Goal: Information Seeking & Learning: Learn about a topic

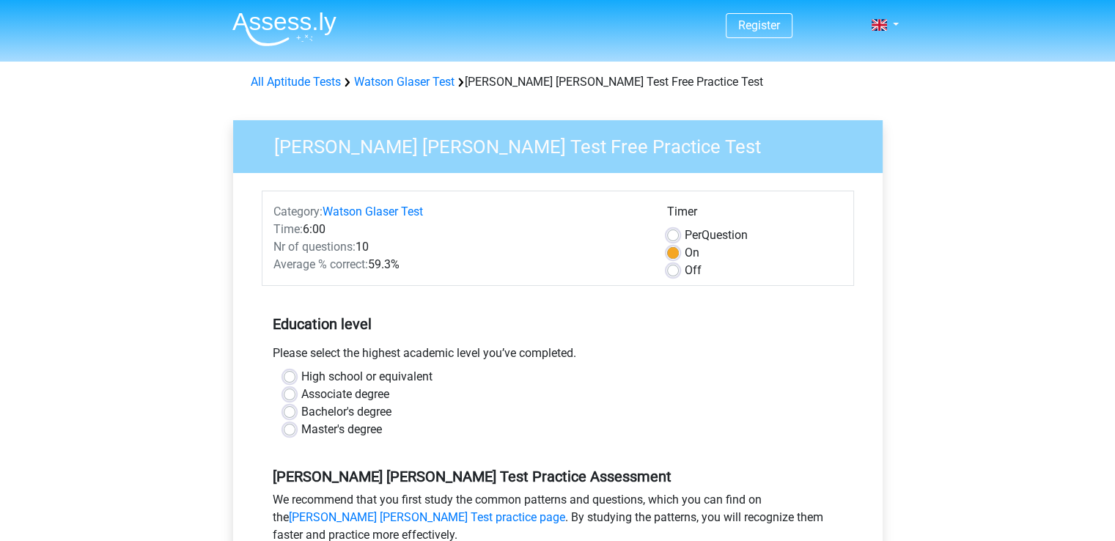
click at [301, 408] on label "Bachelor's degree" at bounding box center [346, 412] width 90 height 18
click at [287, 408] on input "Bachelor's degree" at bounding box center [290, 410] width 12 height 15
radio input "true"
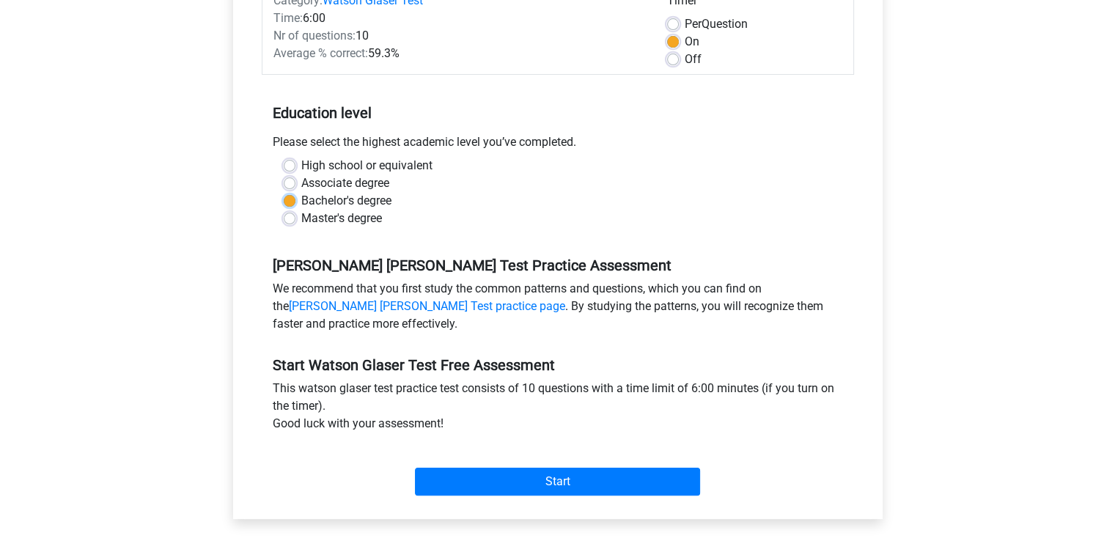
scroll to position [213, 0]
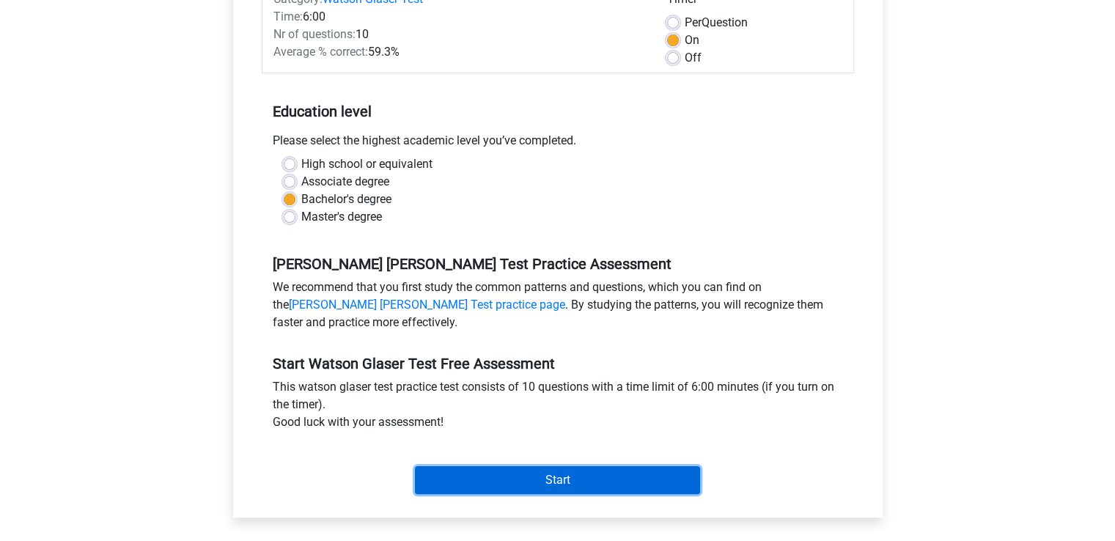
click at [467, 477] on input "Start" at bounding box center [557, 480] width 285 height 28
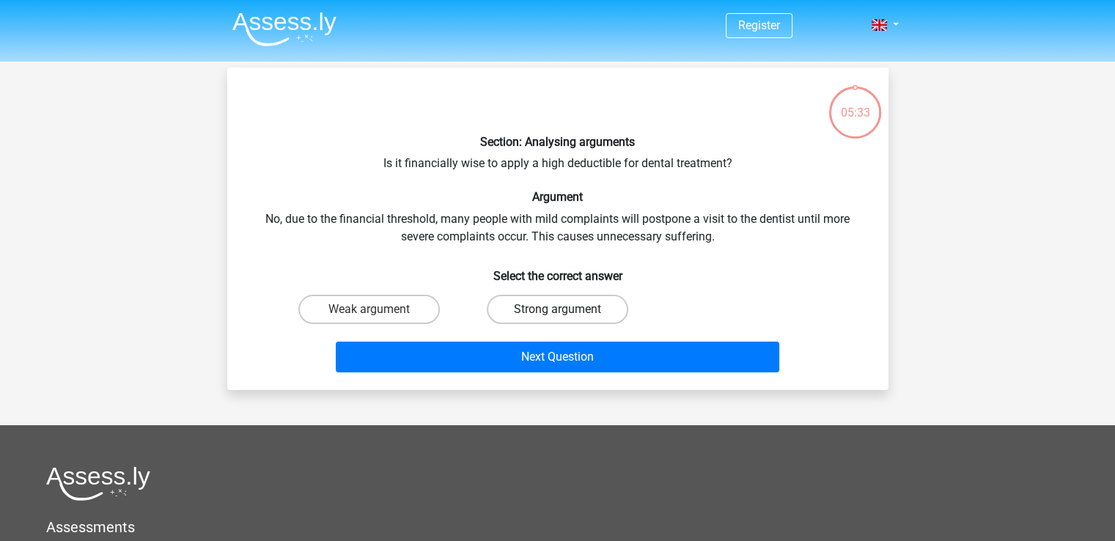
click at [586, 299] on label "Strong argument" at bounding box center [557, 309] width 141 height 29
click at [567, 309] on input "Strong argument" at bounding box center [562, 314] width 10 height 10
radio input "true"
click at [361, 309] on label "Weak argument" at bounding box center [368, 309] width 141 height 29
click at [369, 309] on input "Weak argument" at bounding box center [374, 314] width 10 height 10
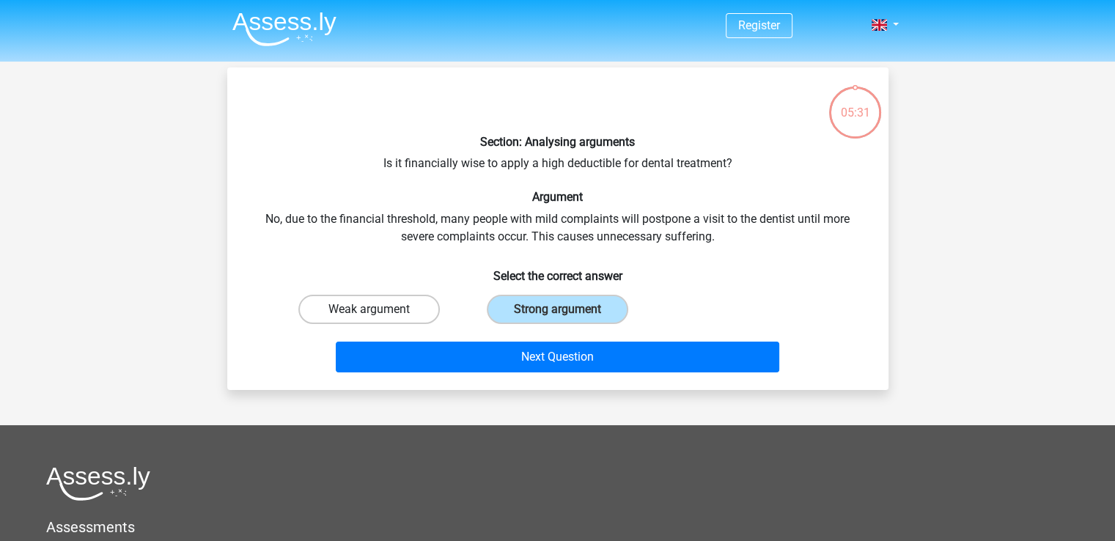
radio input "true"
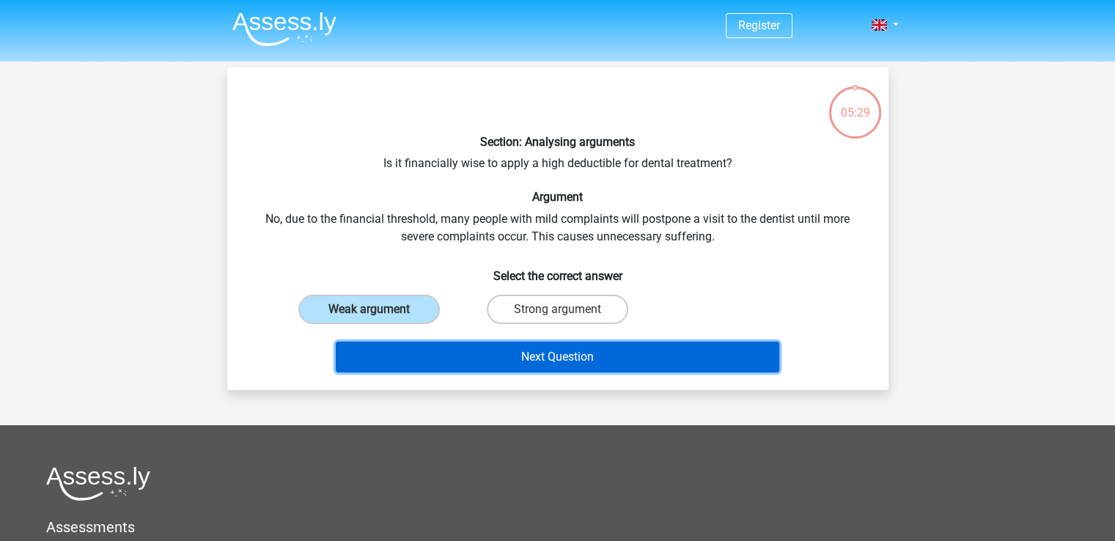
click at [493, 347] on button "Next Question" at bounding box center [557, 357] width 443 height 31
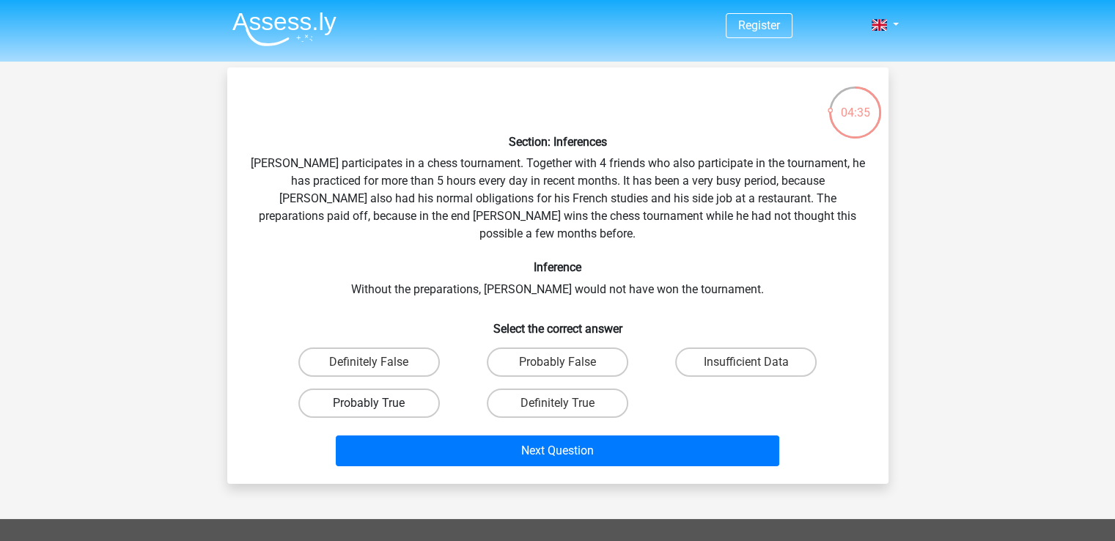
click at [413, 388] on label "Probably True" at bounding box center [368, 402] width 141 height 29
click at [378, 403] on input "Probably True" at bounding box center [374, 408] width 10 height 10
radio input "true"
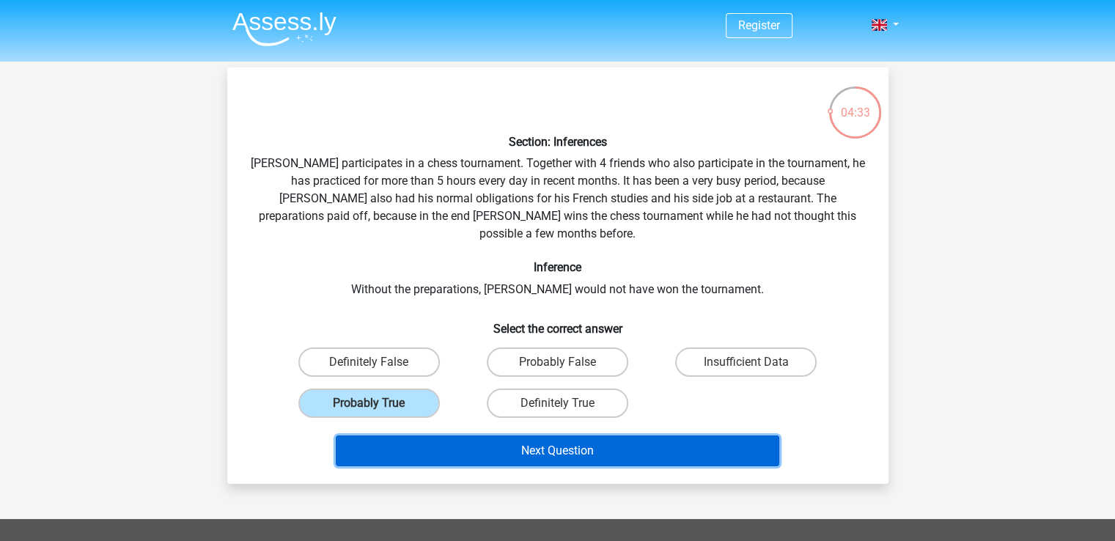
click at [488, 435] on button "Next Question" at bounding box center [557, 450] width 443 height 31
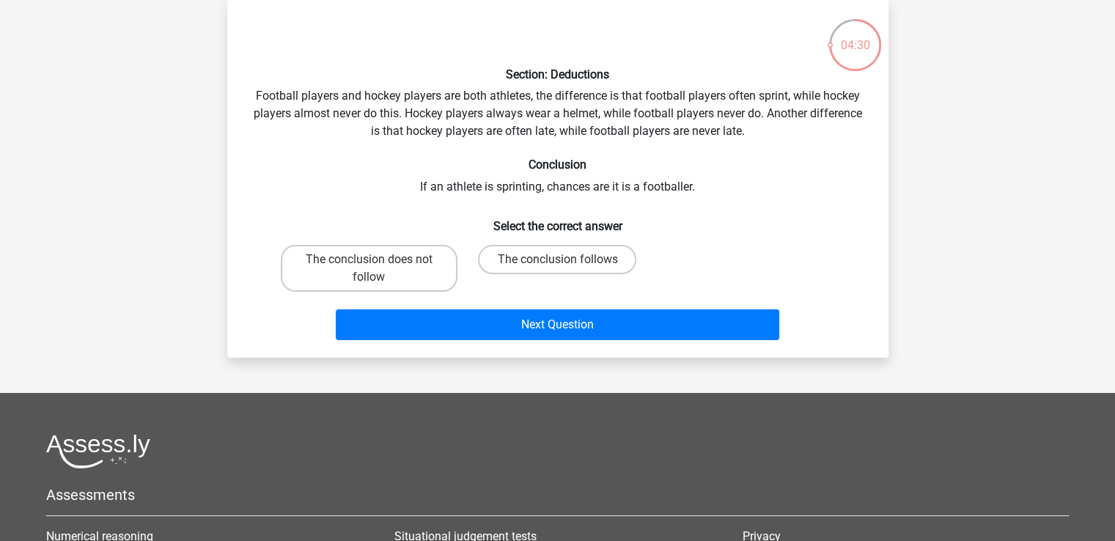
scroll to position [3, 0]
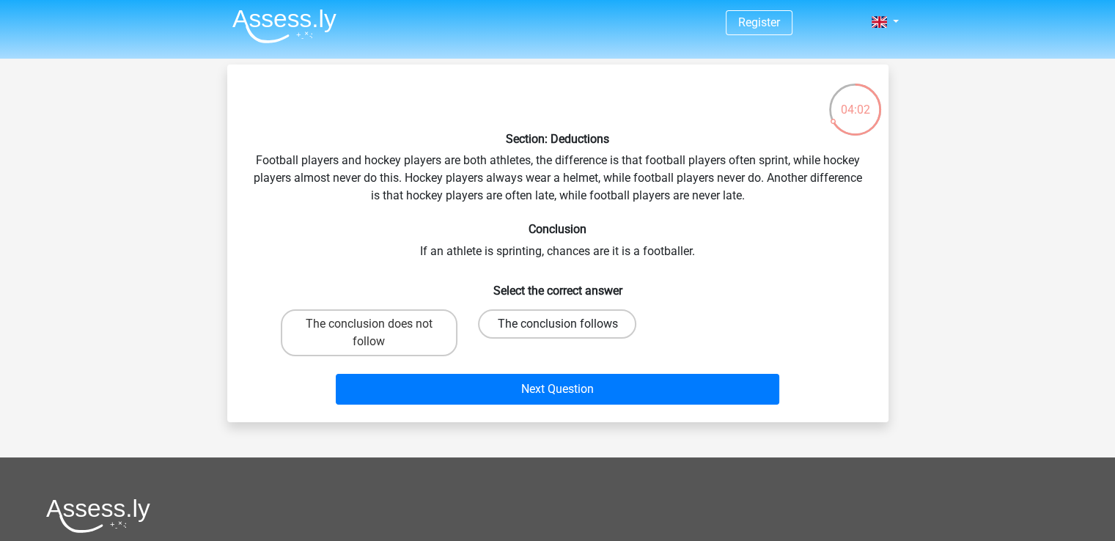
click at [538, 316] on label "The conclusion follows" at bounding box center [557, 323] width 158 height 29
click at [557, 324] on input "The conclusion follows" at bounding box center [562, 329] width 10 height 10
radio input "true"
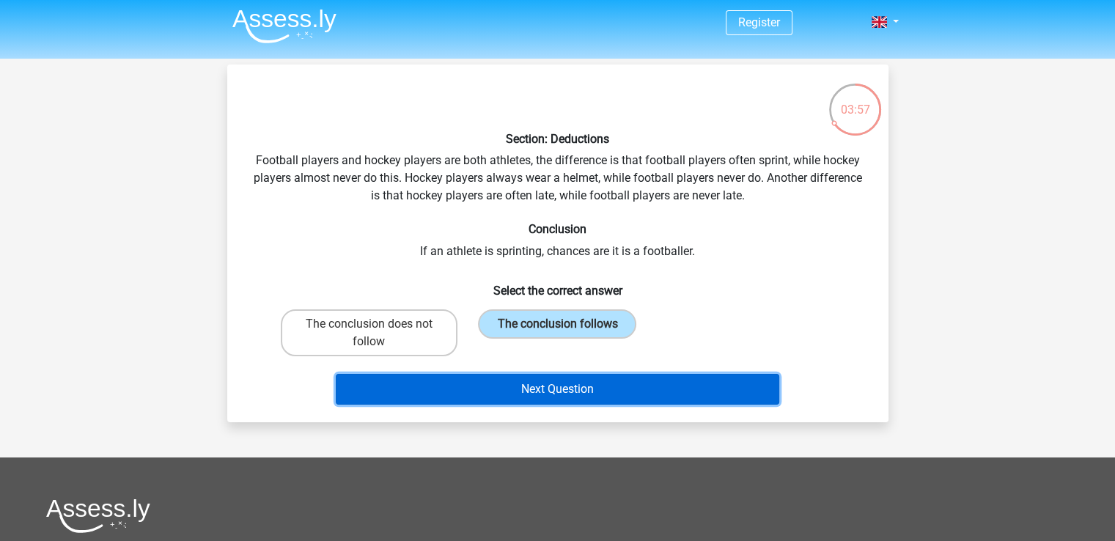
click at [534, 381] on button "Next Question" at bounding box center [557, 389] width 443 height 31
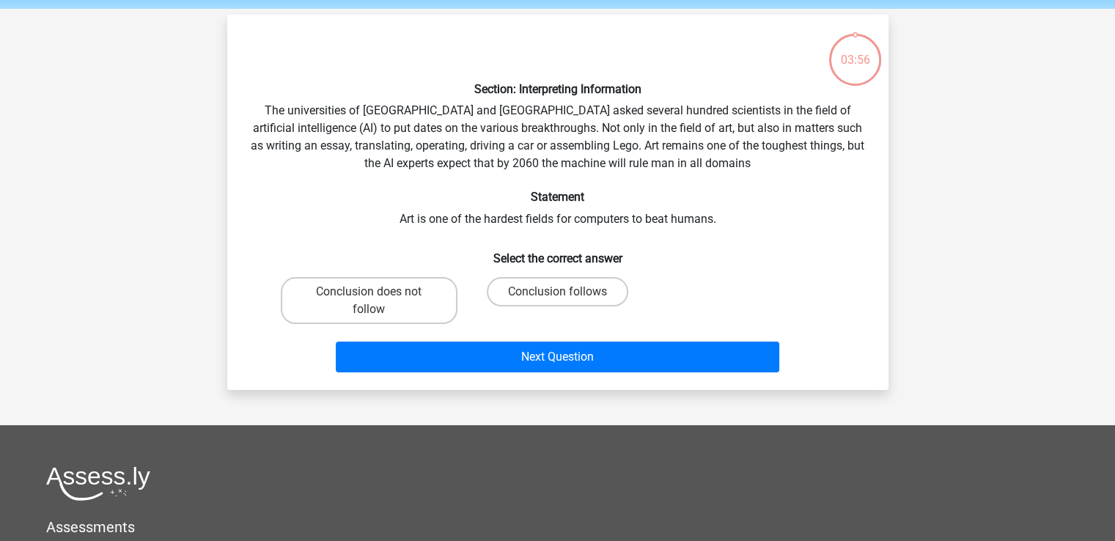
scroll to position [67, 0]
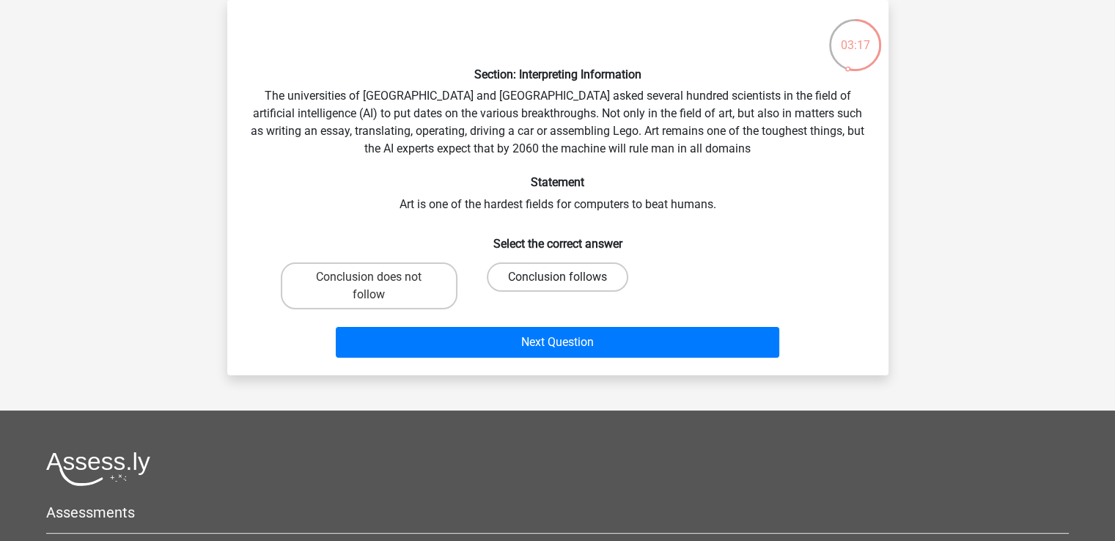
click at [524, 275] on label "Conclusion follows" at bounding box center [557, 276] width 141 height 29
click at [557, 277] on input "Conclusion follows" at bounding box center [562, 282] width 10 height 10
radio input "true"
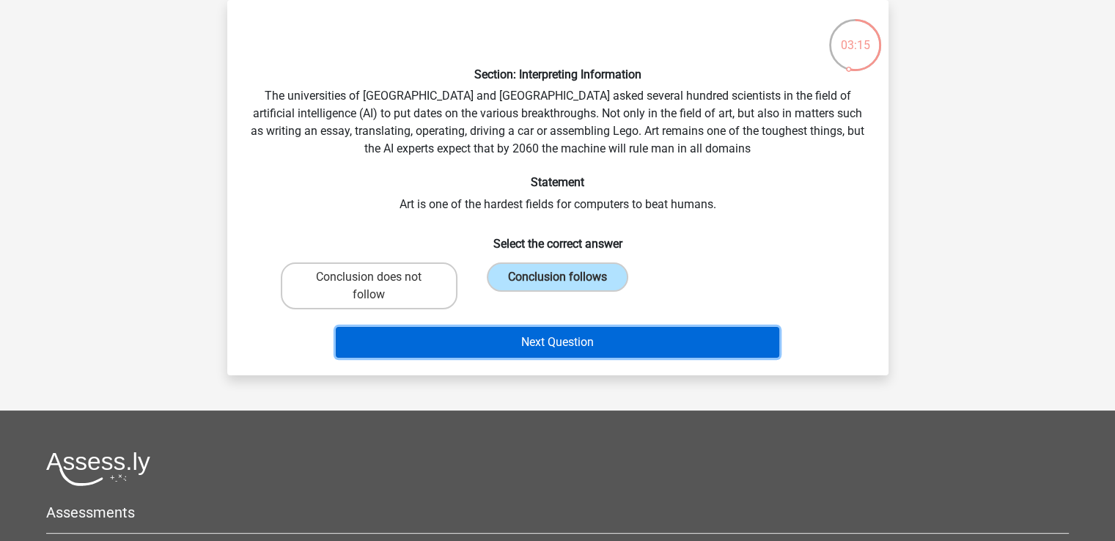
click at [534, 344] on button "Next Question" at bounding box center [557, 342] width 443 height 31
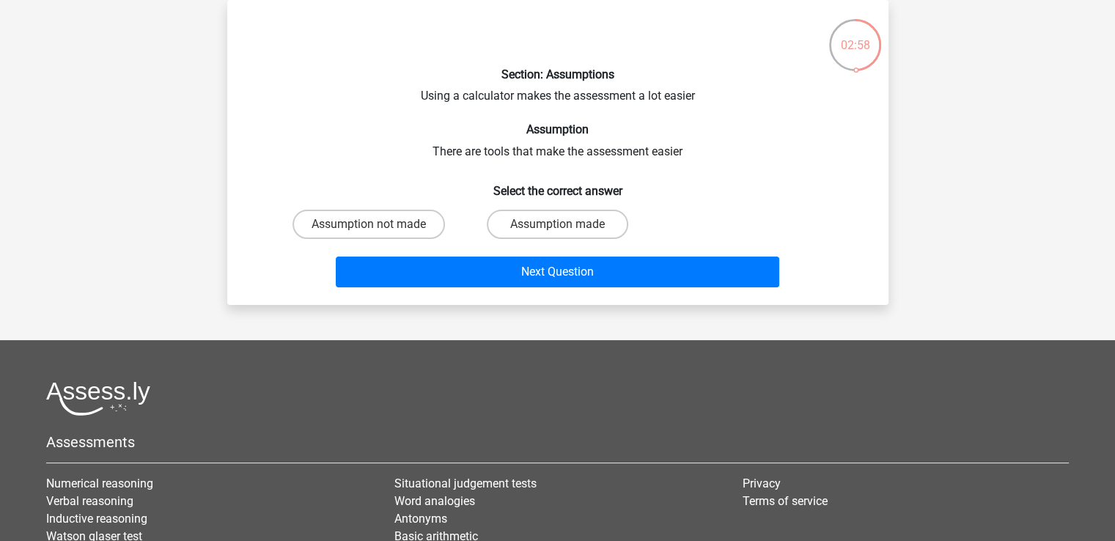
click at [557, 226] on input "Assumption made" at bounding box center [562, 229] width 10 height 10
radio input "true"
click at [380, 224] on label "Assumption not made" at bounding box center [368, 224] width 152 height 29
click at [378, 224] on input "Assumption not made" at bounding box center [374, 229] width 10 height 10
radio input "true"
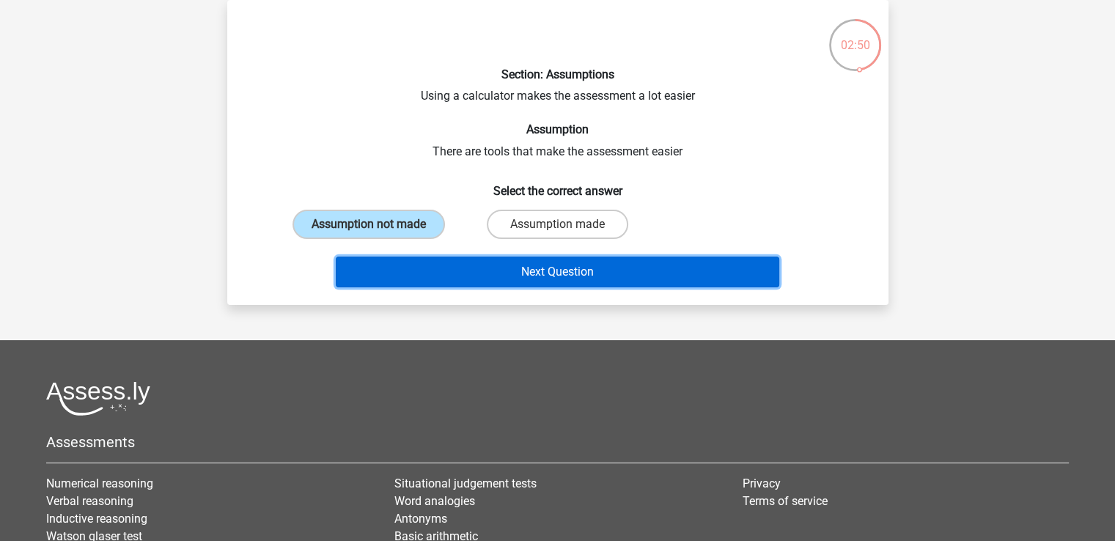
click at [461, 271] on button "Next Question" at bounding box center [557, 272] width 443 height 31
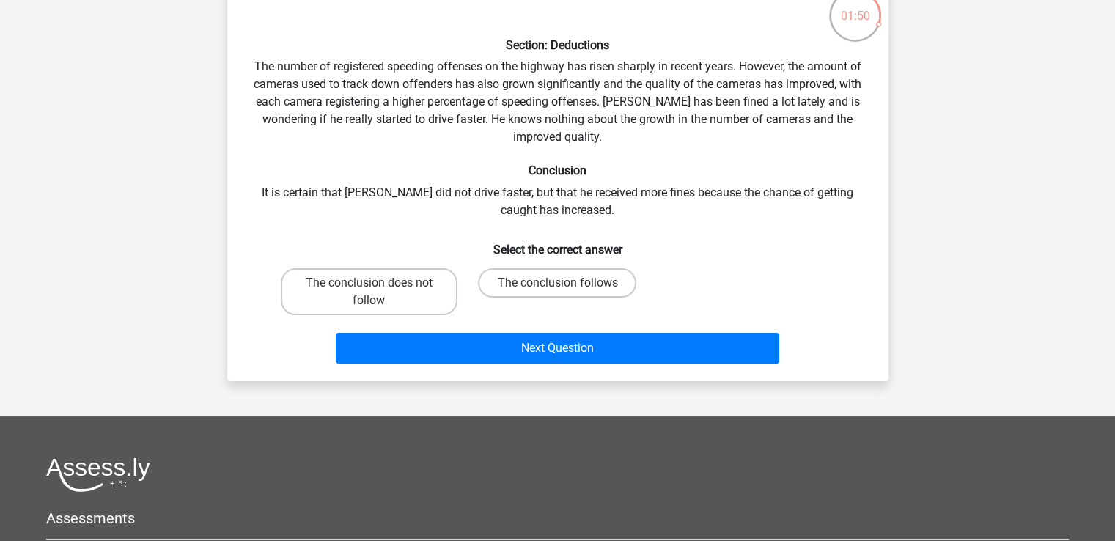
scroll to position [96, 0]
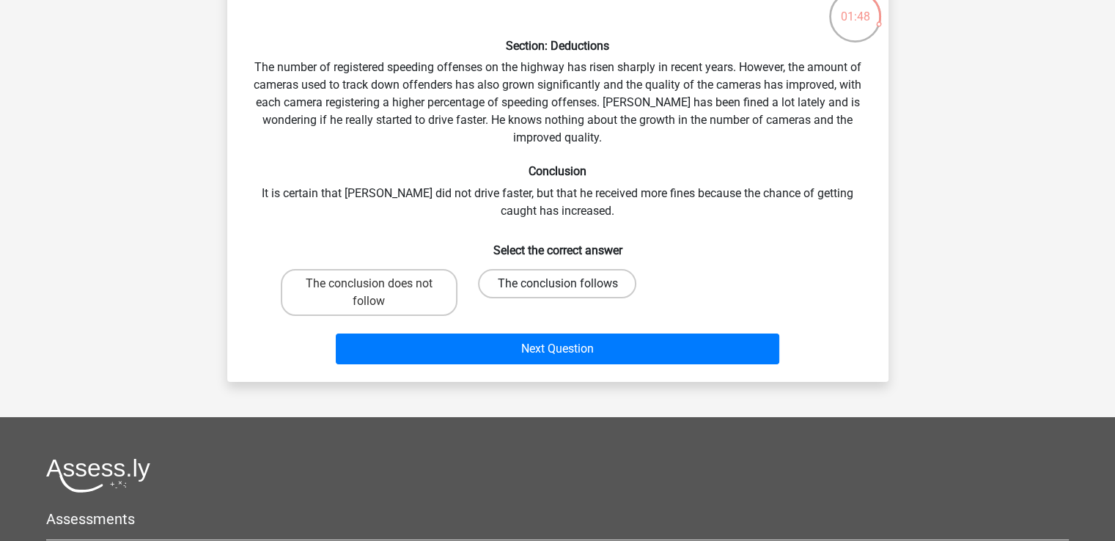
click at [560, 270] on label "The conclusion follows" at bounding box center [557, 283] width 158 height 29
click at [560, 284] on input "The conclusion follows" at bounding box center [562, 289] width 10 height 10
radio input "true"
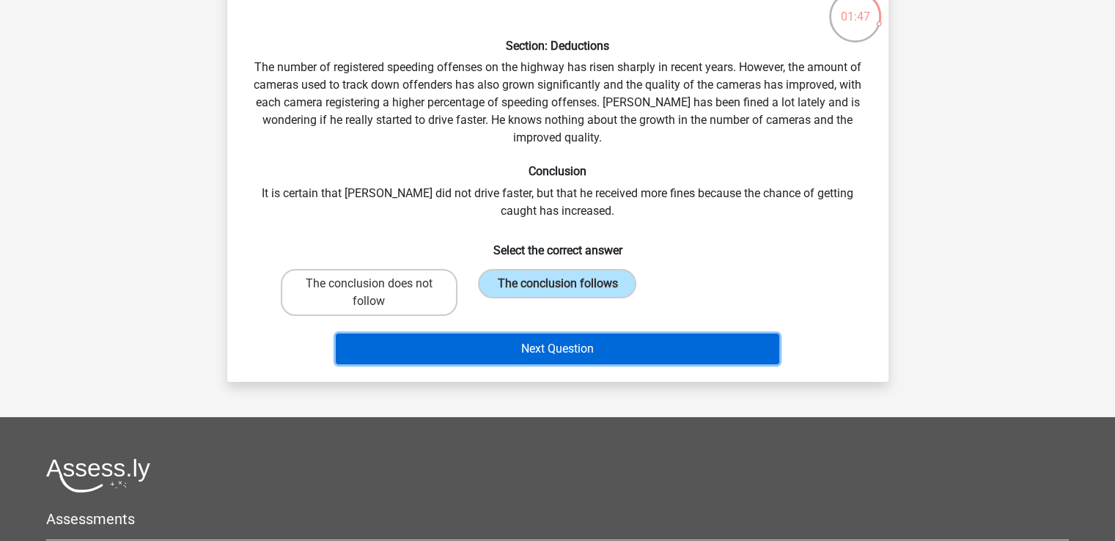
click at [558, 353] on button "Next Question" at bounding box center [557, 349] width 443 height 31
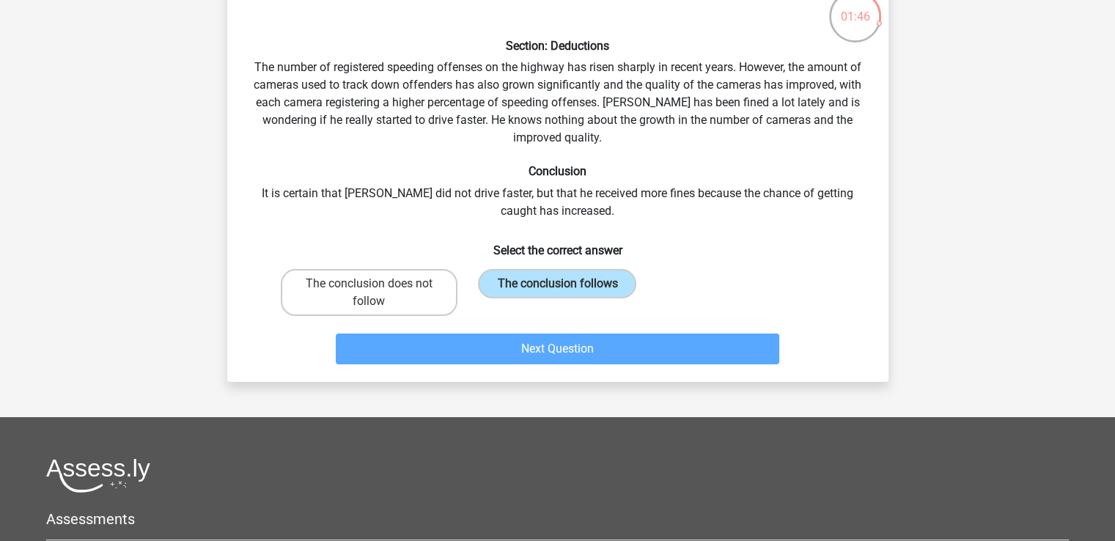
scroll to position [67, 0]
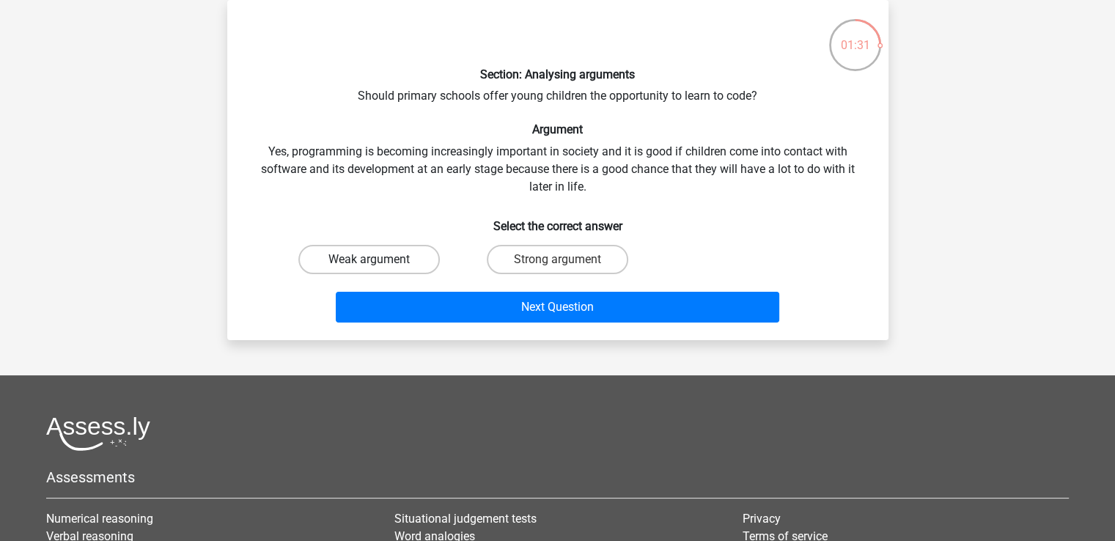
click at [405, 253] on label "Weak argument" at bounding box center [368, 259] width 141 height 29
click at [378, 259] on input "Weak argument" at bounding box center [374, 264] width 10 height 10
radio input "true"
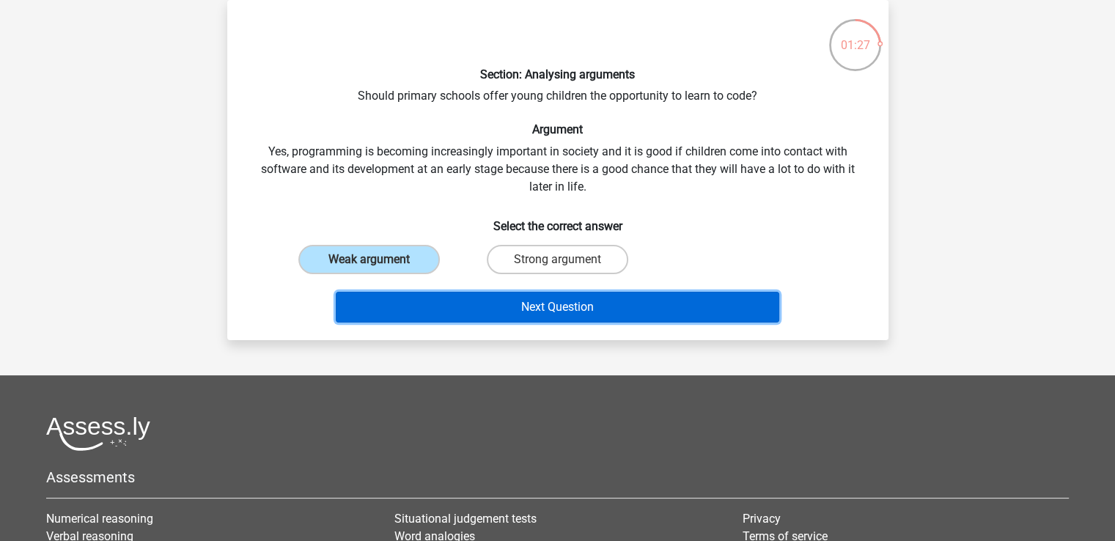
click at [493, 297] on button "Next Question" at bounding box center [557, 307] width 443 height 31
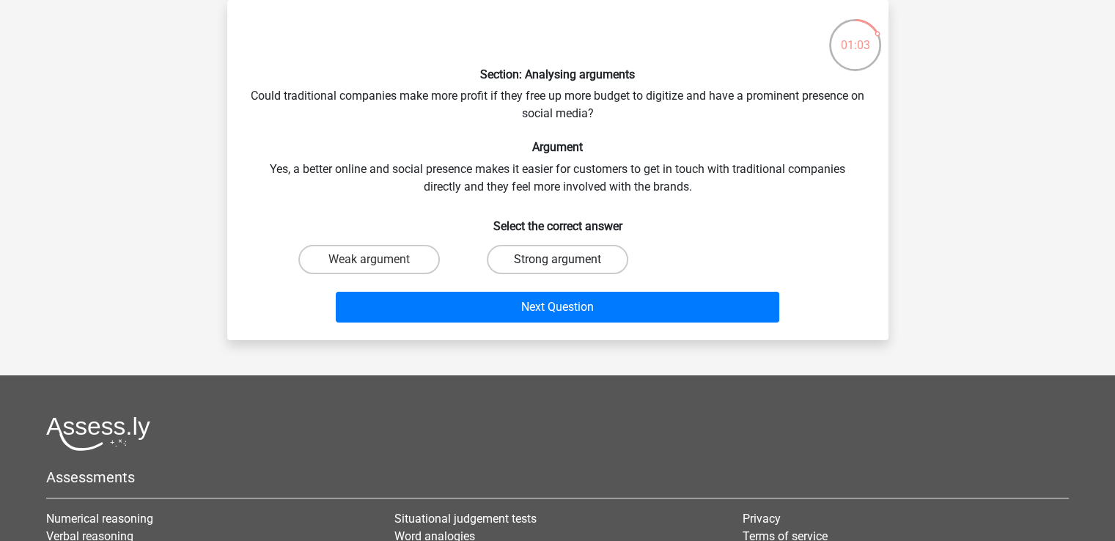
click at [534, 259] on label "Strong argument" at bounding box center [557, 259] width 141 height 29
click at [557, 259] on input "Strong argument" at bounding box center [562, 264] width 10 height 10
radio input "true"
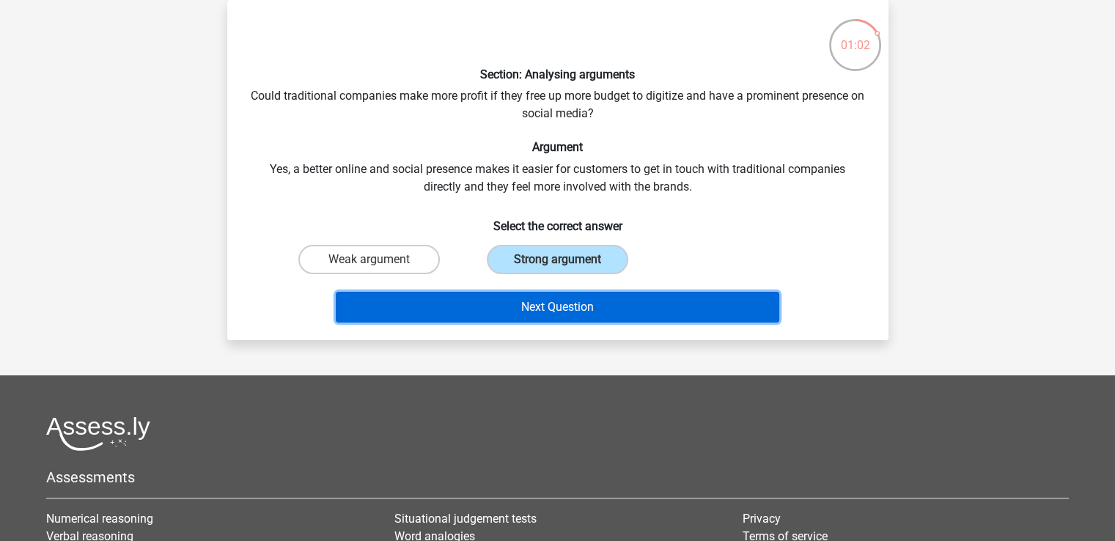
click at [533, 303] on button "Next Question" at bounding box center [557, 307] width 443 height 31
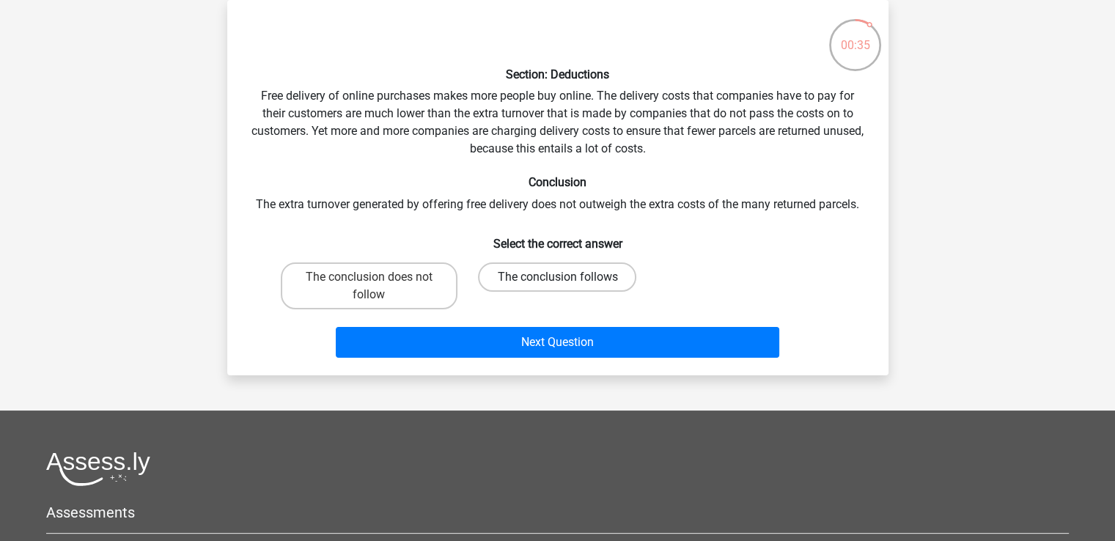
click at [539, 271] on label "The conclusion follows" at bounding box center [557, 276] width 158 height 29
click at [557, 277] on input "The conclusion follows" at bounding box center [562, 282] width 10 height 10
radio input "true"
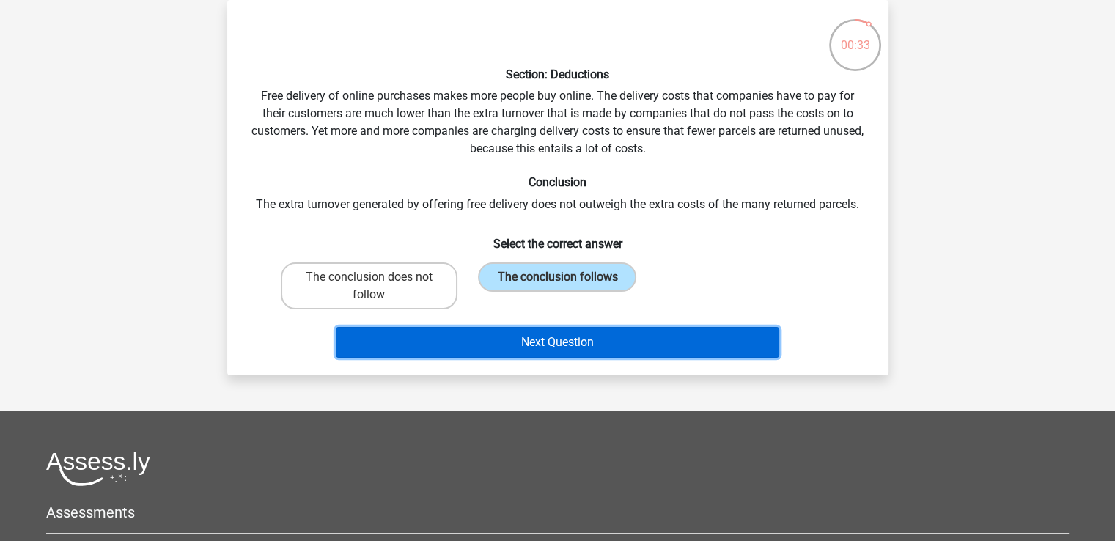
click at [541, 335] on button "Next Question" at bounding box center [557, 342] width 443 height 31
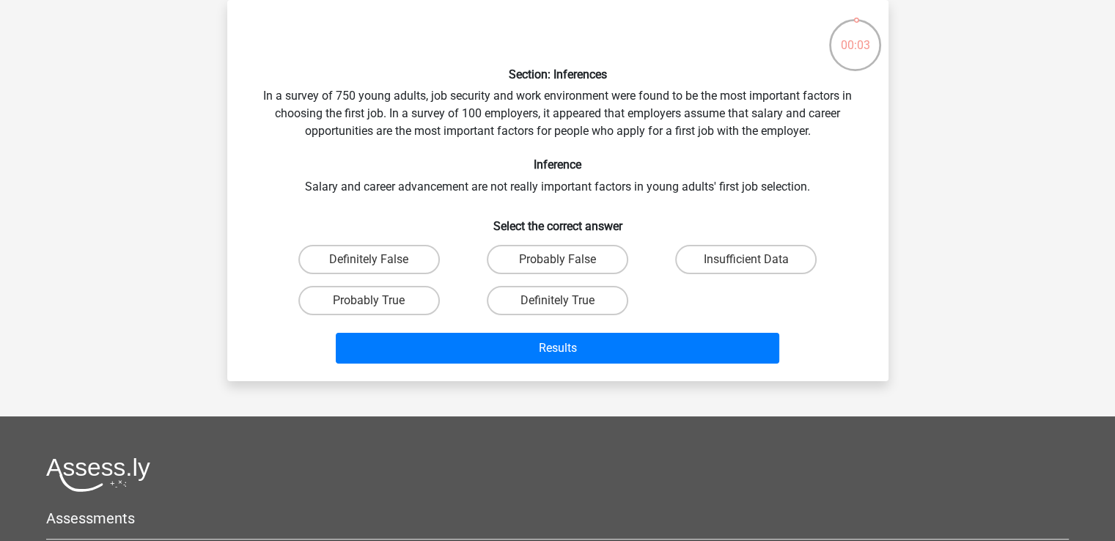
click at [375, 301] on input "Probably True" at bounding box center [374, 306] width 10 height 10
radio input "true"
click at [545, 250] on label "Probably False" at bounding box center [557, 259] width 141 height 29
click at [557, 259] on input "Probably False" at bounding box center [562, 264] width 10 height 10
radio input "true"
